Goal: Information Seeking & Learning: Learn about a topic

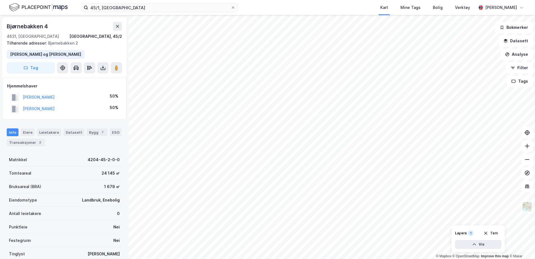
scroll to position [1, 0]
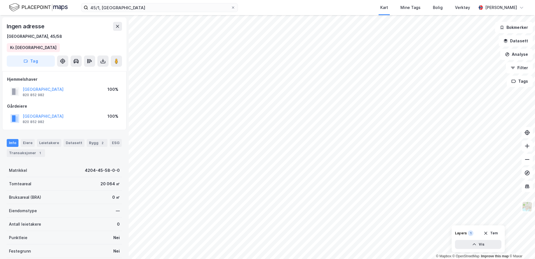
scroll to position [1, 0]
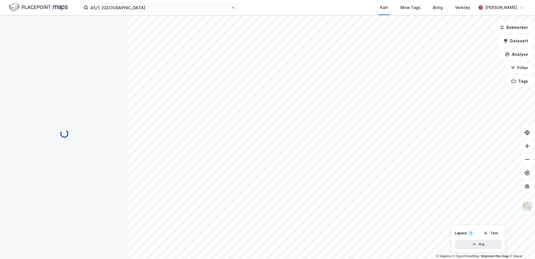
scroll to position [1, 0]
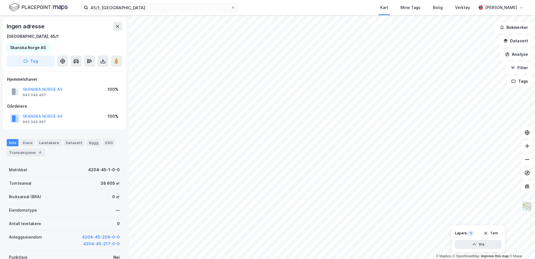
scroll to position [1, 0]
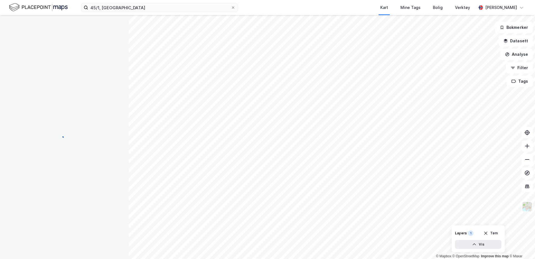
scroll to position [1, 0]
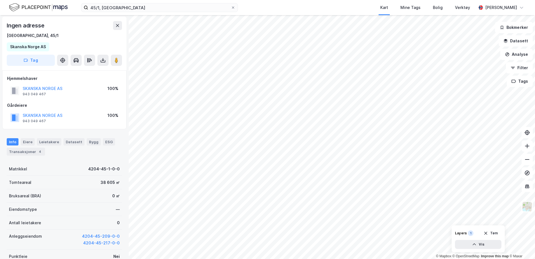
scroll to position [1, 0]
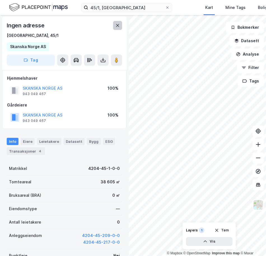
click at [116, 23] on button at bounding box center [117, 25] width 9 height 9
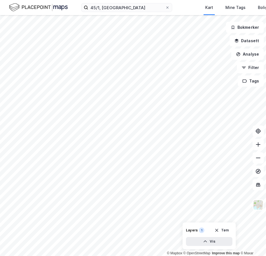
click at [219, 0] on html "45/1, kristiansand Kart Mine Tags Bolig Verktøy [PERSON_NAME] © Mapbox © OpenSt…" at bounding box center [133, 128] width 266 height 256
click at [102, 256] on html "45/1, kristiansand Kart Mine Tags Bolig Verktøy [PERSON_NAME] © Mapbox © OpenSt…" at bounding box center [133, 128] width 266 height 256
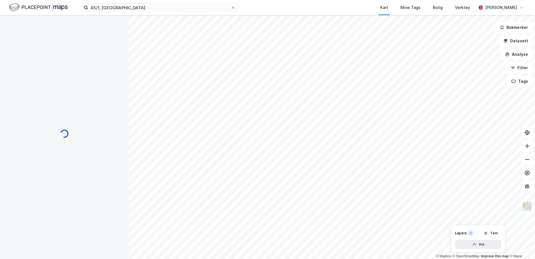
scroll to position [1, 0]
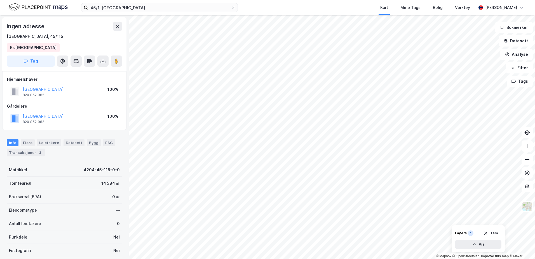
scroll to position [1, 0]
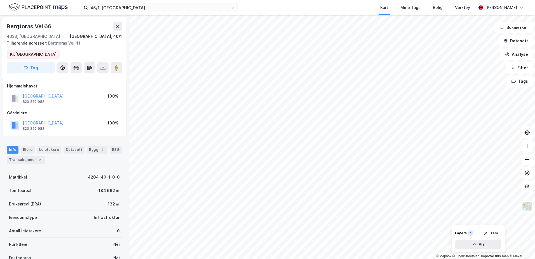
scroll to position [1, 0]
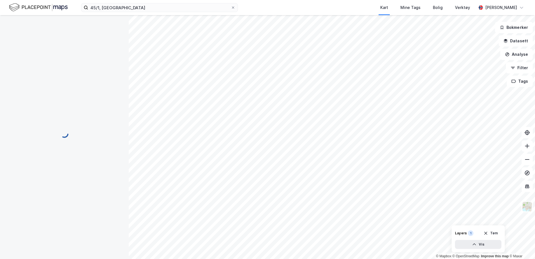
scroll to position [1, 0]
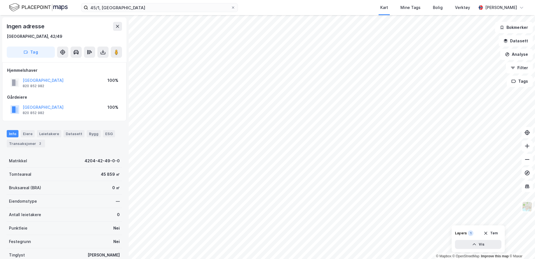
scroll to position [1, 0]
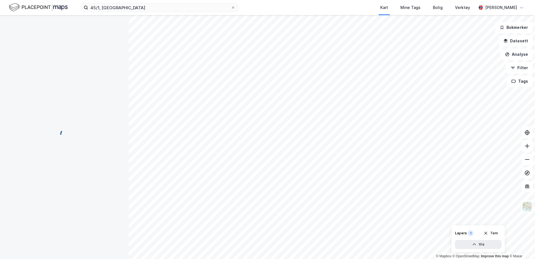
scroll to position [1, 0]
